Goal: Transaction & Acquisition: Purchase product/service

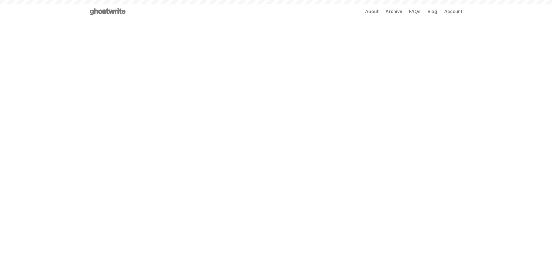
type input "**********"
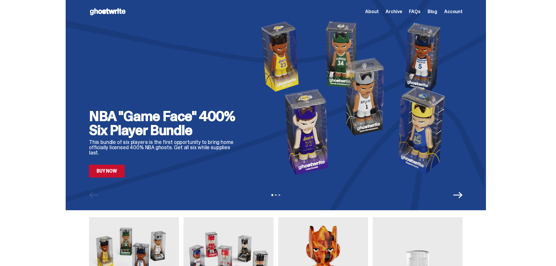
click at [117, 170] on link "Buy Now" at bounding box center [107, 171] width 36 height 13
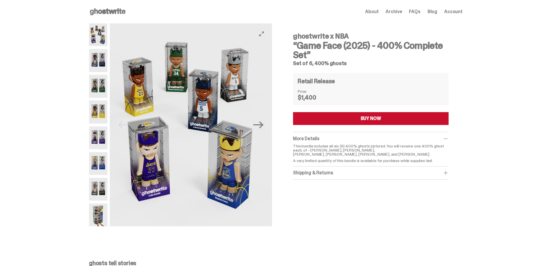
type input "**********"
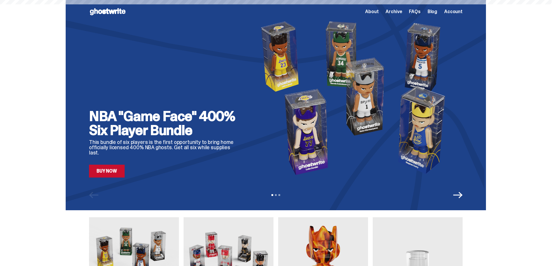
type input "**********"
